Goal: Use online tool/utility: Utilize a website feature to perform a specific function

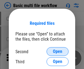
click at [57, 52] on span "Open" at bounding box center [57, 52] width 9 height 4
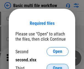
click at [57, 66] on span "Open" at bounding box center [57, 68] width 9 height 4
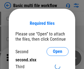
scroll to position [4, 0]
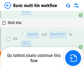
scroll to position [151, 0]
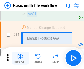
click at [20, 58] on img "button" at bounding box center [20, 56] width 7 height 7
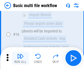
click at [20, 58] on img "button" at bounding box center [20, 56] width 7 height 7
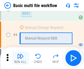
click at [20, 58] on img "button" at bounding box center [20, 56] width 7 height 7
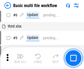
click at [20, 58] on img "button" at bounding box center [20, 56] width 7 height 7
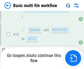
scroll to position [326, 0]
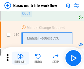
click at [20, 58] on img "button" at bounding box center [20, 56] width 7 height 7
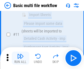
click at [20, 58] on img "button" at bounding box center [20, 56] width 7 height 7
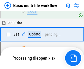
scroll to position [326, 0]
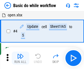
click at [20, 58] on img "button" at bounding box center [20, 56] width 7 height 7
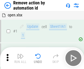
scroll to position [20, 0]
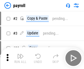
click at [20, 58] on img "button" at bounding box center [20, 56] width 7 height 7
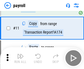
scroll to position [91, 0]
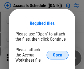
click at [57, 55] on span "Open" at bounding box center [57, 55] width 9 height 4
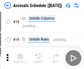
scroll to position [54, 0]
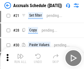
click at [20, 58] on img "button" at bounding box center [20, 56] width 7 height 7
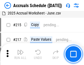
scroll to position [838, 0]
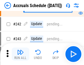
click at [20, 54] on img "button" at bounding box center [20, 52] width 7 height 7
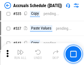
scroll to position [1878, 0]
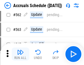
click at [20, 54] on img "button" at bounding box center [20, 52] width 7 height 7
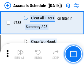
scroll to position [2720, 0]
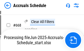
scroll to position [2299, 0]
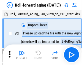
scroll to position [1, 0]
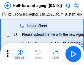
click at [20, 54] on img "button" at bounding box center [20, 52] width 7 height 7
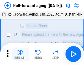
click at [20, 54] on img "button" at bounding box center [20, 52] width 7 height 7
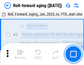
scroll to position [35, 0]
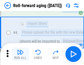
click at [20, 54] on img "button" at bounding box center [20, 52] width 7 height 7
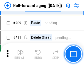
scroll to position [1728, 0]
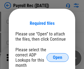
click at [57, 58] on span "Open" at bounding box center [57, 58] width 9 height 4
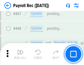
scroll to position [2920, 0]
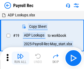
click at [20, 58] on img "button" at bounding box center [20, 56] width 7 height 7
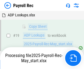
scroll to position [33, 0]
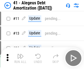
click at [20, 58] on img "button" at bounding box center [20, 56] width 7 height 7
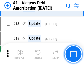
scroll to position [68, 0]
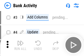
click at [20, 45] on img "button" at bounding box center [20, 42] width 7 height 7
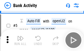
scroll to position [29, 0]
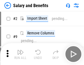
click at [20, 54] on img "button" at bounding box center [20, 52] width 7 height 7
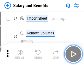
scroll to position [7, 0]
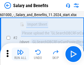
click at [20, 54] on img "button" at bounding box center [20, 52] width 7 height 7
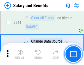
scroll to position [2565, 0]
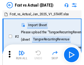
scroll to position [7, 0]
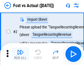
click at [20, 54] on img "button" at bounding box center [20, 52] width 7 height 7
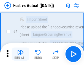
click at [20, 54] on img "button" at bounding box center [20, 52] width 7 height 7
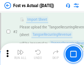
scroll to position [51, 0]
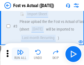
click at [20, 54] on img "button" at bounding box center [20, 52] width 7 height 7
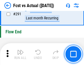
scroll to position [2593, 0]
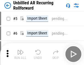
click at [20, 54] on img "button" at bounding box center [20, 52] width 7 height 7
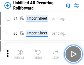
scroll to position [12, 0]
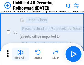
click at [20, 54] on img "button" at bounding box center [20, 52] width 7 height 7
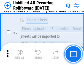
scroll to position [51, 0]
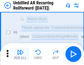
click at [20, 54] on img "button" at bounding box center [20, 52] width 7 height 7
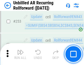
scroll to position [1861, 0]
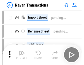
scroll to position [9, 0]
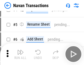
click at [20, 54] on img "button" at bounding box center [20, 52] width 7 height 7
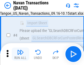
click at [20, 54] on img "button" at bounding box center [20, 52] width 7 height 7
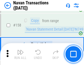
scroll to position [1776, 0]
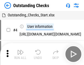
click at [20, 54] on img "button" at bounding box center [20, 52] width 7 height 7
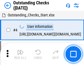
scroll to position [23, 0]
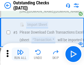
click at [20, 54] on img "button" at bounding box center [20, 52] width 7 height 7
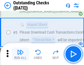
scroll to position [57, 0]
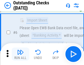
click at [20, 54] on img "button" at bounding box center [20, 52] width 7 height 7
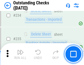
scroll to position [1664, 0]
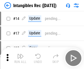
click at [20, 58] on img "button" at bounding box center [20, 56] width 7 height 7
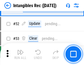
scroll to position [213, 0]
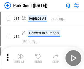
click at [20, 54] on img "button" at bounding box center [20, 56] width 7 height 7
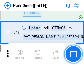
scroll to position [685, 0]
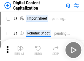
click at [20, 46] on img "button" at bounding box center [20, 48] width 7 height 7
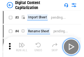
scroll to position [16, 0]
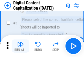
click at [20, 46] on img "button" at bounding box center [20, 44] width 7 height 7
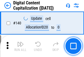
scroll to position [581, 0]
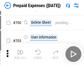
click at [20, 54] on img "button" at bounding box center [20, 52] width 7 height 7
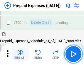
scroll to position [1474, 0]
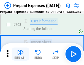
click at [20, 54] on img "button" at bounding box center [20, 52] width 7 height 7
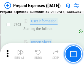
scroll to position [1506, 0]
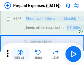
click at [20, 54] on img "button" at bounding box center [20, 52] width 7 height 7
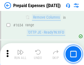
scroll to position [5334, 0]
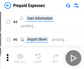
click at [20, 58] on img "button" at bounding box center [20, 56] width 7 height 7
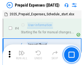
scroll to position [24, 0]
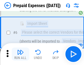
click at [20, 54] on img "button" at bounding box center [20, 52] width 7 height 7
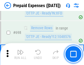
scroll to position [1908, 0]
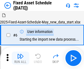
click at [20, 58] on img "button" at bounding box center [20, 56] width 7 height 7
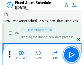
scroll to position [30, 0]
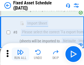
click at [20, 54] on img "button" at bounding box center [20, 52] width 7 height 7
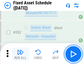
scroll to position [1746, 0]
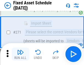
click at [20, 54] on img "button" at bounding box center [20, 52] width 7 height 7
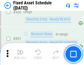
scroll to position [2449, 0]
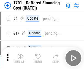
click at [20, 58] on img "button" at bounding box center [20, 56] width 7 height 7
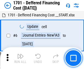
scroll to position [66, 0]
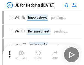
scroll to position [1, 0]
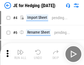
click at [20, 54] on img "button" at bounding box center [20, 52] width 7 height 7
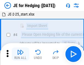
click at [20, 54] on img "button" at bounding box center [20, 52] width 7 height 7
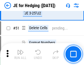
scroll to position [355, 0]
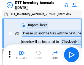
scroll to position [1, 0]
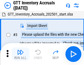
click at [20, 54] on img "button" at bounding box center [20, 52] width 7 height 7
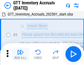
click at [20, 54] on img "button" at bounding box center [20, 52] width 7 height 7
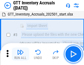
scroll to position [35, 0]
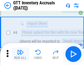
click at [20, 54] on img "button" at bounding box center [20, 52] width 7 height 7
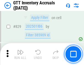
scroll to position [4158, 0]
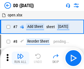
click at [20, 58] on img "button" at bounding box center [20, 56] width 7 height 7
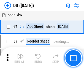
scroll to position [53, 0]
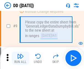
click at [20, 58] on img "button" at bounding box center [20, 56] width 7 height 7
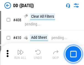
scroll to position [2451, 0]
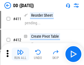
click at [20, 54] on img "button" at bounding box center [20, 52] width 7 height 7
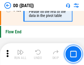
scroll to position [2622, 0]
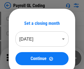
click at [20, 58] on img "button" at bounding box center [20, 56] width 7 height 7
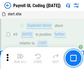
scroll to position [66, 0]
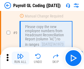
click at [20, 58] on img "button" at bounding box center [20, 56] width 7 height 7
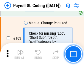
scroll to position [1285, 0]
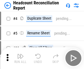
click at [20, 58] on img "button" at bounding box center [20, 56] width 7 height 7
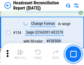
scroll to position [659, 0]
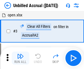
click at [20, 58] on img "button" at bounding box center [20, 56] width 7 height 7
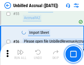
scroll to position [572, 0]
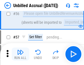
click at [20, 54] on img "button" at bounding box center [20, 52] width 7 height 7
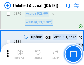
scroll to position [1632, 0]
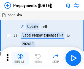
click at [20, 58] on img "button" at bounding box center [20, 56] width 7 height 7
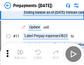
scroll to position [34, 0]
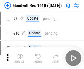
click at [20, 58] on img "button" at bounding box center [20, 56] width 7 height 7
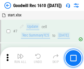
scroll to position [94, 0]
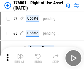
click at [20, 58] on img "button" at bounding box center [20, 56] width 7 height 7
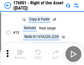
scroll to position [35, 0]
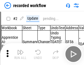
click at [20, 54] on img "button" at bounding box center [20, 52] width 7 height 7
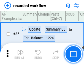
scroll to position [1712, 0]
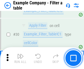
scroll to position [501, 0]
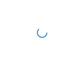
scroll to position [8, 0]
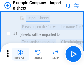
click at [20, 54] on img "button" at bounding box center [20, 52] width 7 height 7
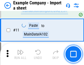
scroll to position [121, 0]
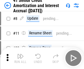
click at [20, 54] on img "button" at bounding box center [20, 56] width 7 height 7
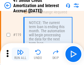
click at [20, 54] on img "button" at bounding box center [20, 52] width 7 height 7
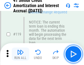
scroll to position [517, 0]
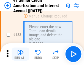
click at [20, 54] on img "button" at bounding box center [20, 52] width 7 height 7
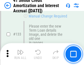
scroll to position [573, 0]
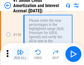
click at [20, 54] on img "button" at bounding box center [20, 52] width 7 height 7
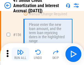
click at [20, 54] on img "button" at bounding box center [20, 52] width 7 height 7
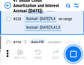
scroll to position [1227, 0]
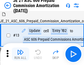
click at [20, 54] on img "button" at bounding box center [20, 52] width 7 height 7
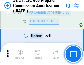
scroll to position [1008, 0]
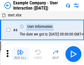
click at [20, 54] on img "button" at bounding box center [20, 52] width 7 height 7
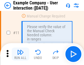
click at [20, 54] on img "button" at bounding box center [20, 52] width 7 height 7
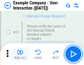
scroll to position [119, 0]
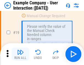
click at [20, 54] on img "button" at bounding box center [20, 52] width 7 height 7
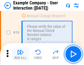
click at [20, 54] on img "button" at bounding box center [20, 52] width 7 height 7
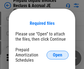
click at [57, 55] on span "Open" at bounding box center [57, 55] width 9 height 4
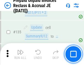
scroll to position [710, 0]
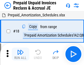
click at [20, 54] on img "button" at bounding box center [20, 52] width 7 height 7
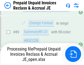
scroll to position [447, 0]
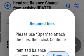
click at [57, 53] on span "Open" at bounding box center [57, 55] width 9 height 4
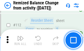
scroll to position [916, 0]
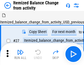
scroll to position [8, 0]
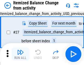
click at [20, 54] on img "button" at bounding box center [20, 52] width 7 height 7
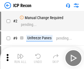
scroll to position [2, 0]
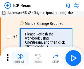
click at [20, 58] on img "button" at bounding box center [20, 56] width 7 height 7
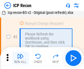
click at [20, 58] on img "button" at bounding box center [20, 56] width 7 height 7
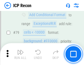
scroll to position [537, 0]
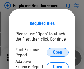
click at [57, 53] on span "Open" at bounding box center [57, 52] width 9 height 4
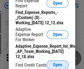
click at [57, 65] on span "Open" at bounding box center [57, 65] width 9 height 4
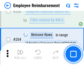
scroll to position [1351, 0]
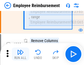
click at [20, 54] on img "button" at bounding box center [20, 52] width 7 height 7
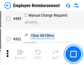
scroll to position [3429, 0]
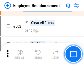
click at [20, 54] on img "button" at bounding box center [20, 52] width 7 height 7
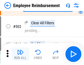
click at [20, 54] on img "button" at bounding box center [20, 52] width 7 height 7
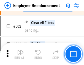
click at [20, 54] on img "button" at bounding box center [20, 52] width 7 height 7
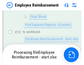
scroll to position [111, 0]
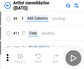
click at [20, 58] on img "button" at bounding box center [20, 56] width 7 height 7
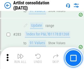
scroll to position [2266, 0]
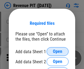
click at [57, 52] on span "Open" at bounding box center [57, 52] width 9 height 4
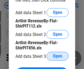
click at [57, 56] on span "Open" at bounding box center [57, 56] width 9 height 4
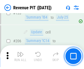
scroll to position [557, 0]
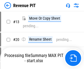
scroll to position [6, 0]
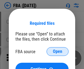
click at [57, 52] on span "Open" at bounding box center [57, 52] width 9 height 4
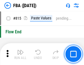
scroll to position [4881, 0]
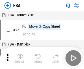
click at [20, 58] on img "button" at bounding box center [20, 56] width 7 height 7
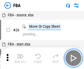
scroll to position [5, 0]
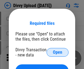
click at [57, 53] on span "Open" at bounding box center [57, 52] width 9 height 4
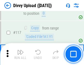
scroll to position [464, 0]
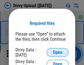
click at [57, 53] on span "Open" at bounding box center [57, 52] width 9 height 4
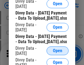
click at [57, 53] on span "Open" at bounding box center [57, 51] width 9 height 4
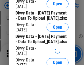
scroll to position [513, 0]
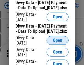
click at [57, 43] on span "Open" at bounding box center [57, 40] width 9 height 4
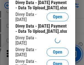
scroll to position [571, 0]
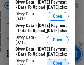
click at [57, 61] on span "Open" at bounding box center [57, 63] width 9 height 4
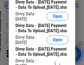
scroll to position [628, 0]
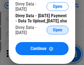
click at [57, 32] on span "Open" at bounding box center [57, 30] width 9 height 4
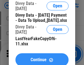
click at [42, 58] on span "Continue" at bounding box center [38, 60] width 16 height 4
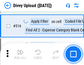
scroll to position [3437, 0]
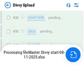
scroll to position [464, 0]
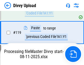
scroll to position [514, 0]
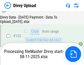
scroll to position [662, 0]
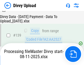
scroll to position [787, 0]
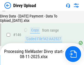
scroll to position [904, 0]
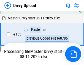
scroll to position [1114, 0]
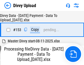
scroll to position [1024, 0]
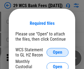
click at [57, 53] on span "Open" at bounding box center [57, 52] width 9 height 4
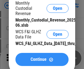
click at [42, 62] on span "Continue" at bounding box center [38, 60] width 16 height 4
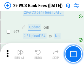
scroll to position [534, 0]
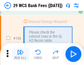
click at [20, 54] on img "button" at bounding box center [20, 52] width 7 height 7
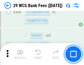
scroll to position [2653, 0]
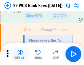
click at [20, 54] on img "button" at bounding box center [20, 52] width 7 height 7
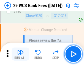
scroll to position [2825, 0]
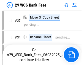
scroll to position [1, 0]
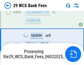
scroll to position [2787, 0]
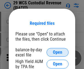
click at [57, 53] on span "Open" at bounding box center [57, 52] width 9 height 4
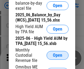
click at [57, 58] on span "Open" at bounding box center [57, 55] width 9 height 4
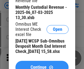
click at [42, 65] on span "Continue" at bounding box center [38, 67] width 16 height 4
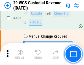
scroll to position [2537, 0]
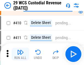
click at [20, 54] on img "button" at bounding box center [20, 52] width 7 height 7
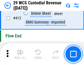
scroll to position [2616, 0]
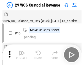
scroll to position [13, 0]
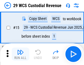
click at [20, 54] on img "button" at bounding box center [20, 52] width 7 height 7
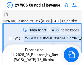
scroll to position [13, 0]
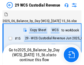
scroll to position [10, 0]
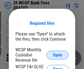
click at [57, 55] on span "Open" at bounding box center [57, 55] width 9 height 4
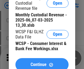
click at [42, 63] on span "Continue" at bounding box center [38, 65] width 16 height 4
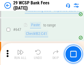
scroll to position [2968, 0]
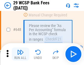
click at [20, 54] on img "button" at bounding box center [20, 52] width 7 height 7
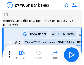
scroll to position [13, 0]
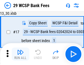
click at [20, 54] on img "button" at bounding box center [20, 52] width 7 height 7
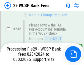
scroll to position [3092, 0]
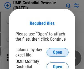
click at [57, 53] on span "Open" at bounding box center [57, 52] width 9 height 4
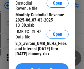
click at [42, 68] on span "Continue" at bounding box center [38, 70] width 16 height 4
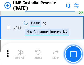
scroll to position [2338, 0]
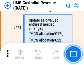
click at [20, 54] on img "button" at bounding box center [20, 52] width 7 height 7
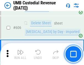
scroll to position [3162, 0]
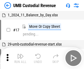
click at [20, 58] on img "button" at bounding box center [20, 56] width 7 height 7
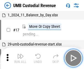
scroll to position [4, 0]
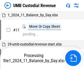
scroll to position [4, 0]
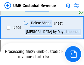
scroll to position [3150, 0]
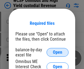
click at [57, 53] on span "Open" at bounding box center [57, 52] width 9 height 4
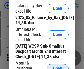
click at [57, 67] on span "Open" at bounding box center [57, 69] width 9 height 4
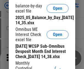
scroll to position [83, 0]
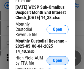
click at [57, 63] on span "Open" at bounding box center [57, 61] width 9 height 4
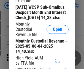
scroll to position [84, 0]
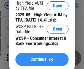
click at [42, 62] on span "Continue" at bounding box center [38, 60] width 16 height 4
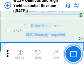
scroll to position [4464, 0]
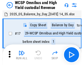
scroll to position [3, 0]
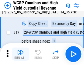
click at [20, 54] on img "button" at bounding box center [20, 52] width 7 height 7
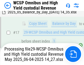
scroll to position [114, 0]
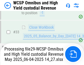
scroll to position [400, 0]
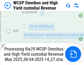
scroll to position [562, 0]
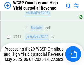
scroll to position [4404, 0]
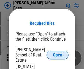
click at [57, 53] on span "Open" at bounding box center [57, 55] width 9 height 4
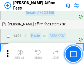
scroll to position [1490, 0]
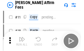
scroll to position [5, 0]
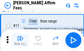
click at [20, 41] on img "button" at bounding box center [20, 38] width 7 height 7
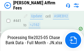
scroll to position [1437, 0]
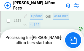
scroll to position [1437, 0]
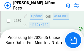
scroll to position [1437, 0]
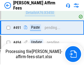
scroll to position [1462, 0]
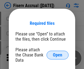
click at [57, 53] on span "Open" at bounding box center [57, 55] width 9 height 4
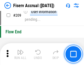
scroll to position [1701, 0]
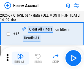
click at [20, 58] on img "button" at bounding box center [20, 56] width 7 height 7
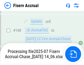
scroll to position [1373, 0]
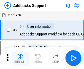
click at [20, 54] on img "button" at bounding box center [20, 56] width 7 height 7
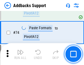
scroll to position [399, 0]
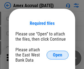
click at [57, 55] on span "Open" at bounding box center [57, 55] width 9 height 4
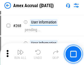
scroll to position [1466, 0]
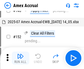
click at [20, 58] on img "button" at bounding box center [20, 56] width 7 height 7
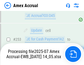
scroll to position [1562, 0]
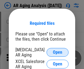
click at [57, 52] on span "Open" at bounding box center [57, 52] width 9 height 4
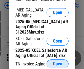
click at [57, 62] on span "Open" at bounding box center [57, 64] width 9 height 4
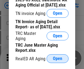
click at [57, 57] on span "Open" at bounding box center [57, 59] width 9 height 4
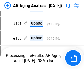
scroll to position [5, 0]
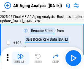
click at [20, 58] on img "button" at bounding box center [20, 56] width 7 height 7
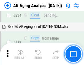
scroll to position [849, 0]
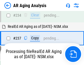
scroll to position [843, 0]
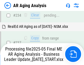
scroll to position [843, 0]
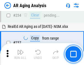
scroll to position [843, 0]
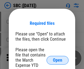
click at [57, 60] on span "Open" at bounding box center [57, 60] width 9 height 4
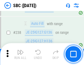
scroll to position [1036, 0]
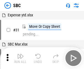
scroll to position [5, 0]
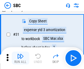
click at [20, 58] on img "button" at bounding box center [20, 56] width 7 height 7
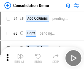
click at [20, 58] on img "button" at bounding box center [20, 56] width 7 height 7
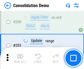
scroll to position [1718, 0]
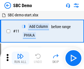
click at [20, 58] on img "button" at bounding box center [20, 56] width 7 height 7
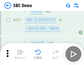
scroll to position [1352, 0]
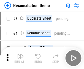
click at [20, 58] on img "button" at bounding box center [20, 56] width 7 height 7
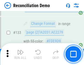
scroll to position [651, 0]
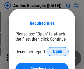
click at [57, 52] on span "Open" at bounding box center [57, 52] width 9 height 4
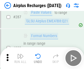
scroll to position [1978, 0]
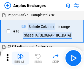
click at [20, 58] on img "button" at bounding box center [20, 56] width 7 height 7
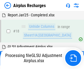
scroll to position [24, 0]
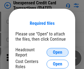
click at [57, 53] on span "Open" at bounding box center [57, 52] width 9 height 4
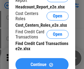
click at [42, 63] on span "Continue" at bounding box center [38, 65] width 16 height 4
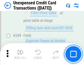
scroll to position [1305, 0]
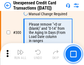
click at [20, 54] on img "button" at bounding box center [20, 52] width 7 height 7
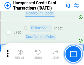
scroll to position [1765, 0]
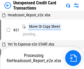
scroll to position [89, 0]
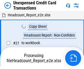
scroll to position [6, 0]
